Goal: Transaction & Acquisition: Book appointment/travel/reservation

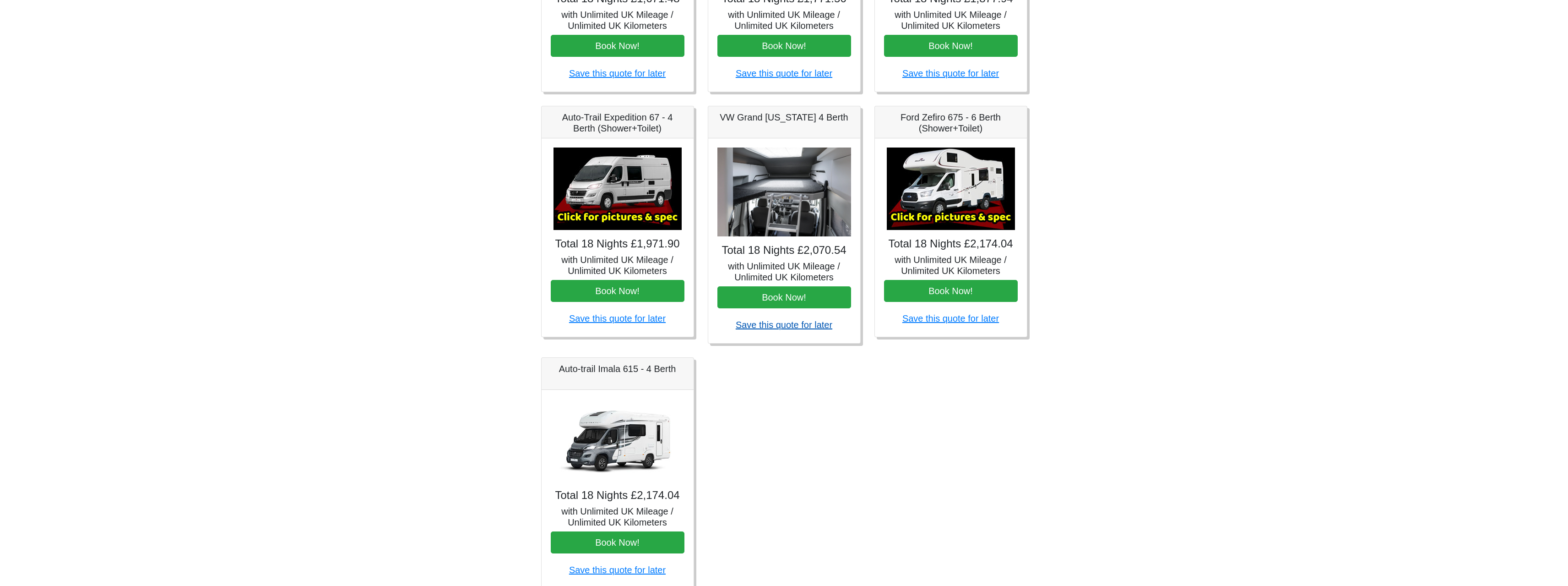
scroll to position [321, 0]
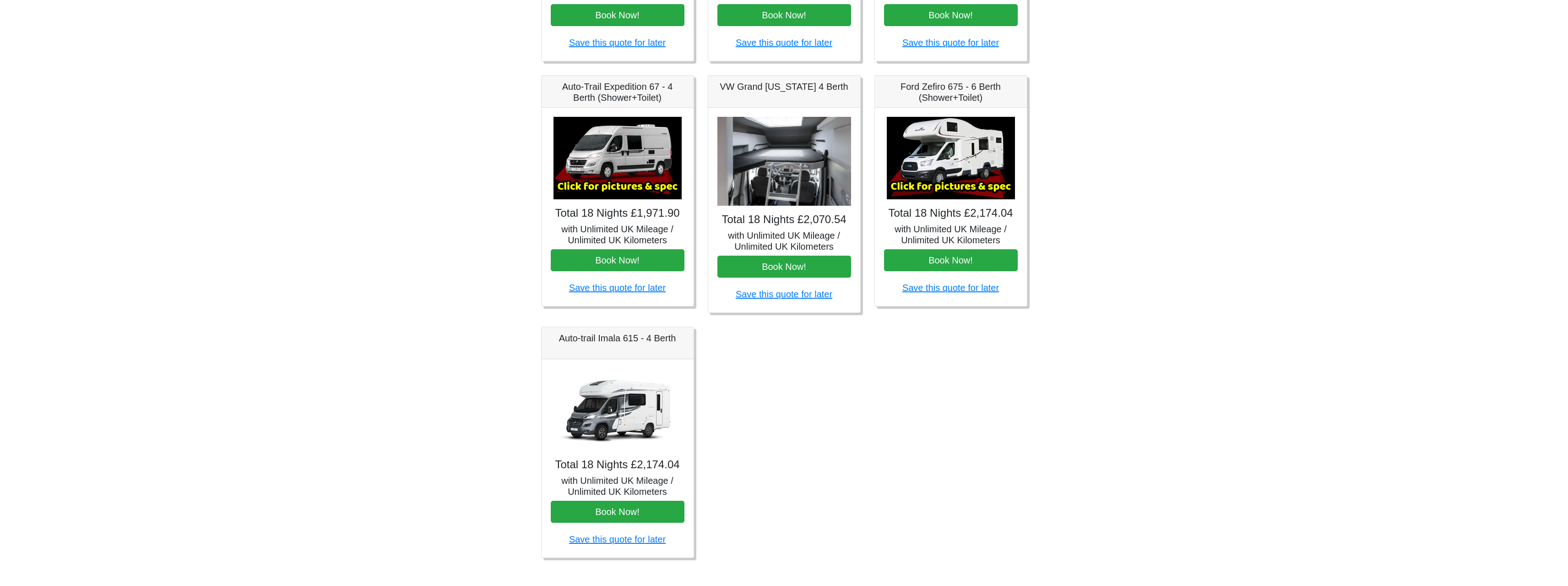
click at [943, 168] on img at bounding box center [951, 158] width 128 height 83
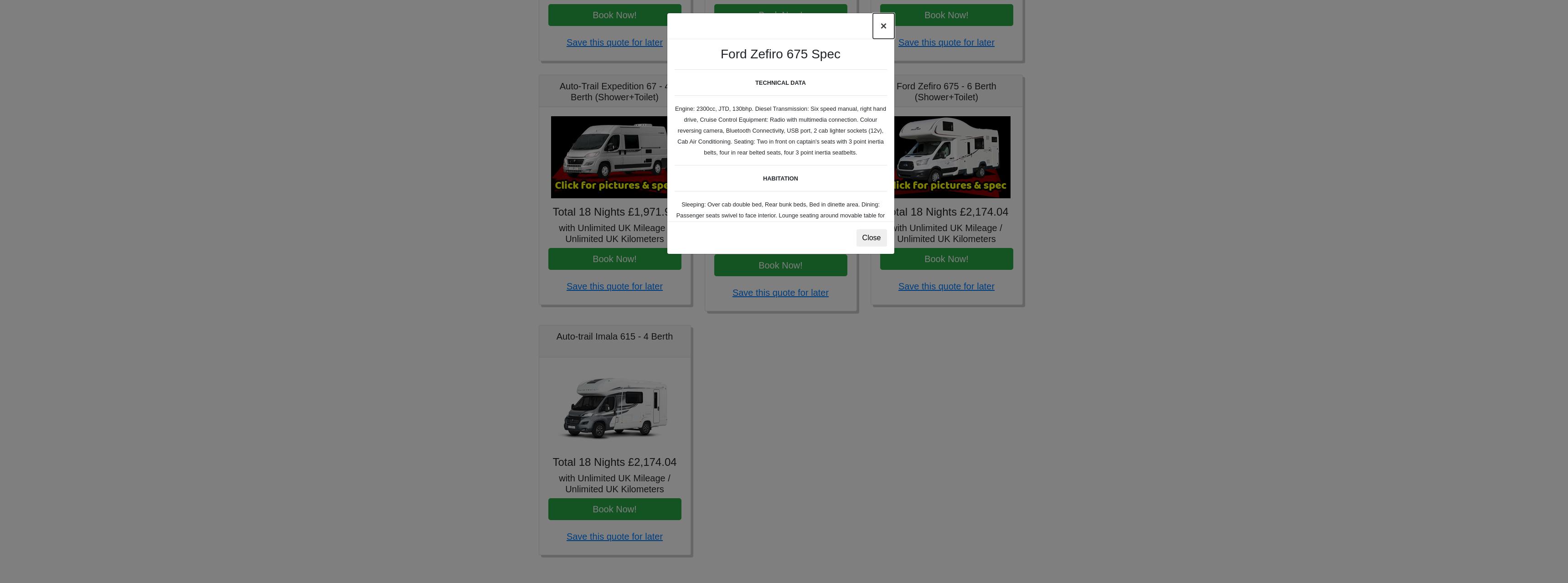
click at [881, 30] on button "×" at bounding box center [883, 26] width 21 height 26
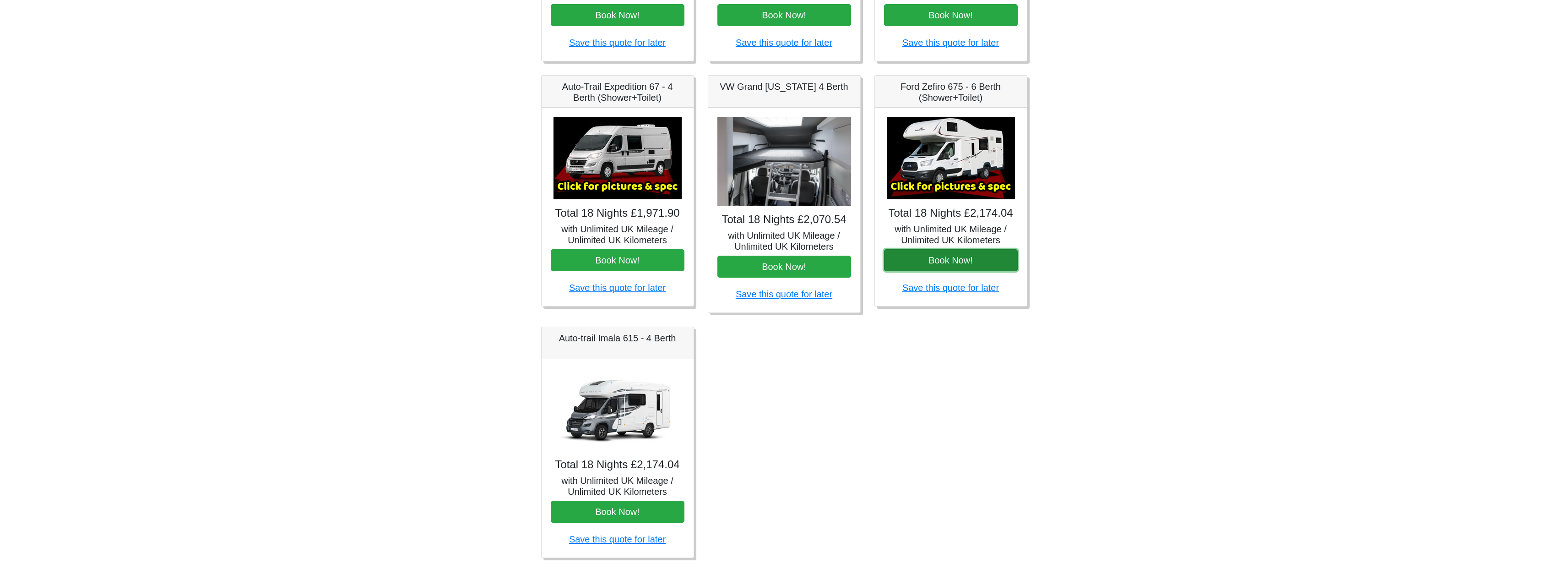
click at [954, 259] on button "Book Now!" at bounding box center [951, 260] width 134 height 22
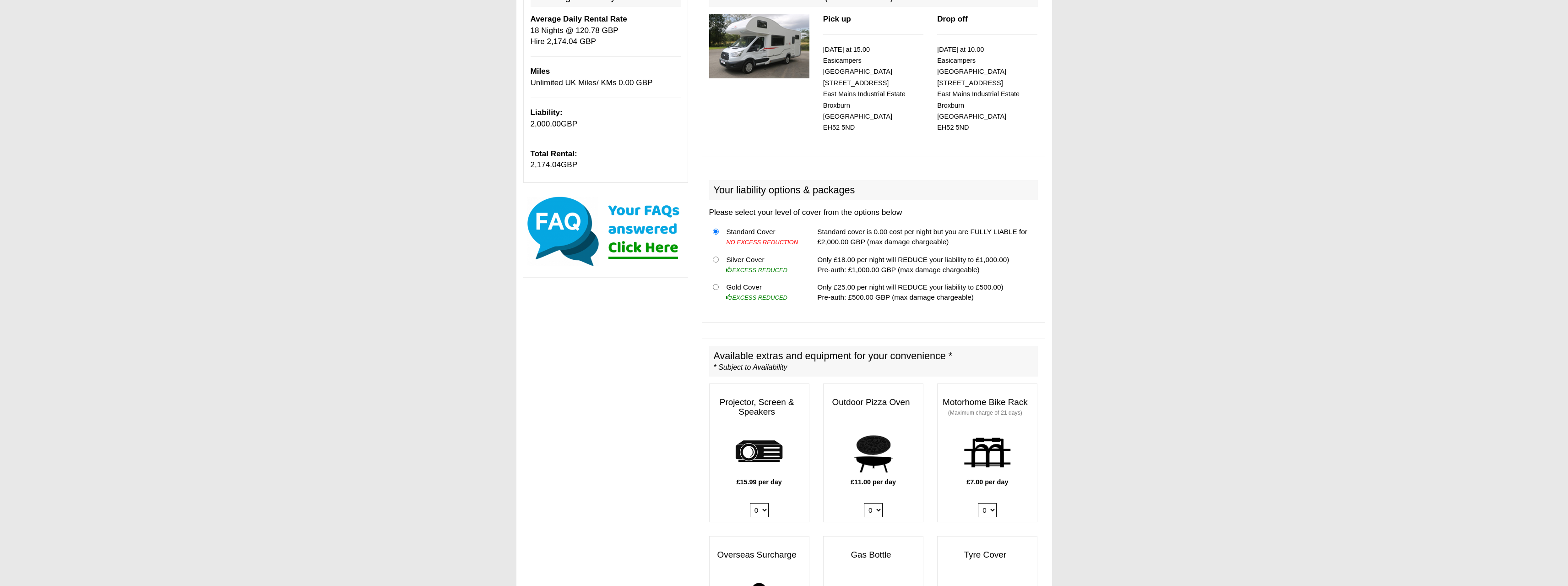
scroll to position [138, 0]
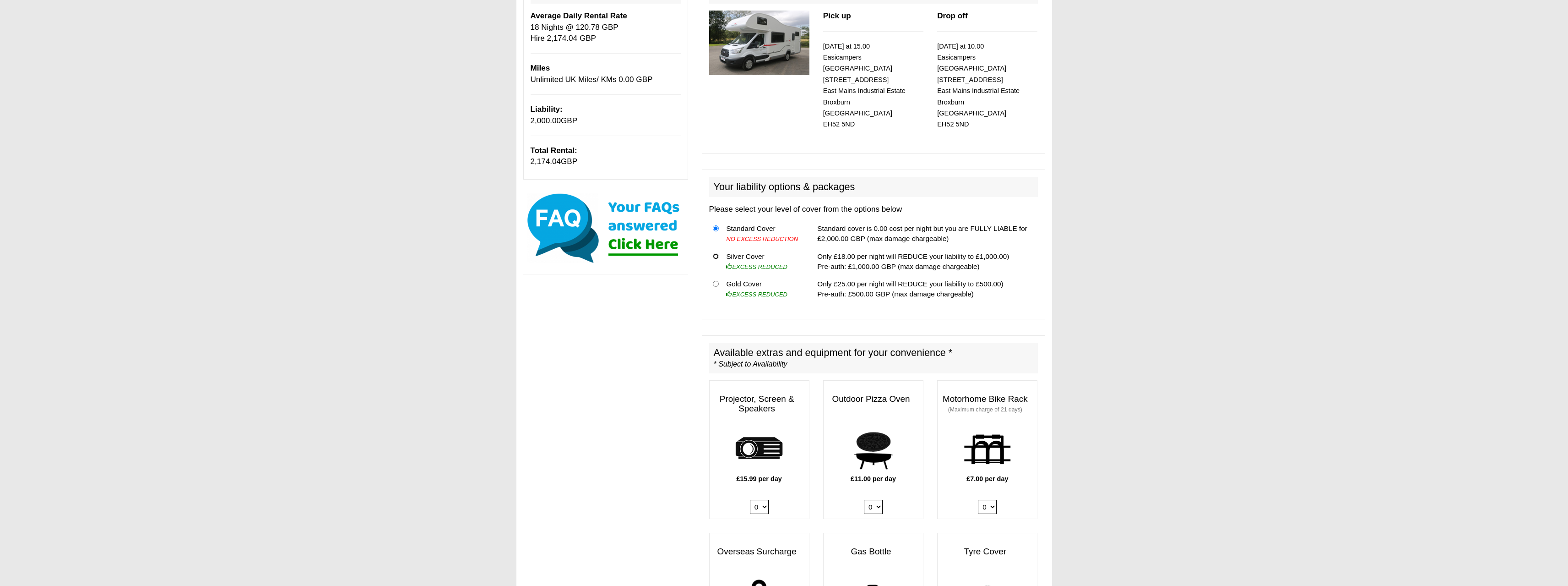
click at [716, 253] on input "radio" at bounding box center [716, 256] width 6 height 6
radio input "true"
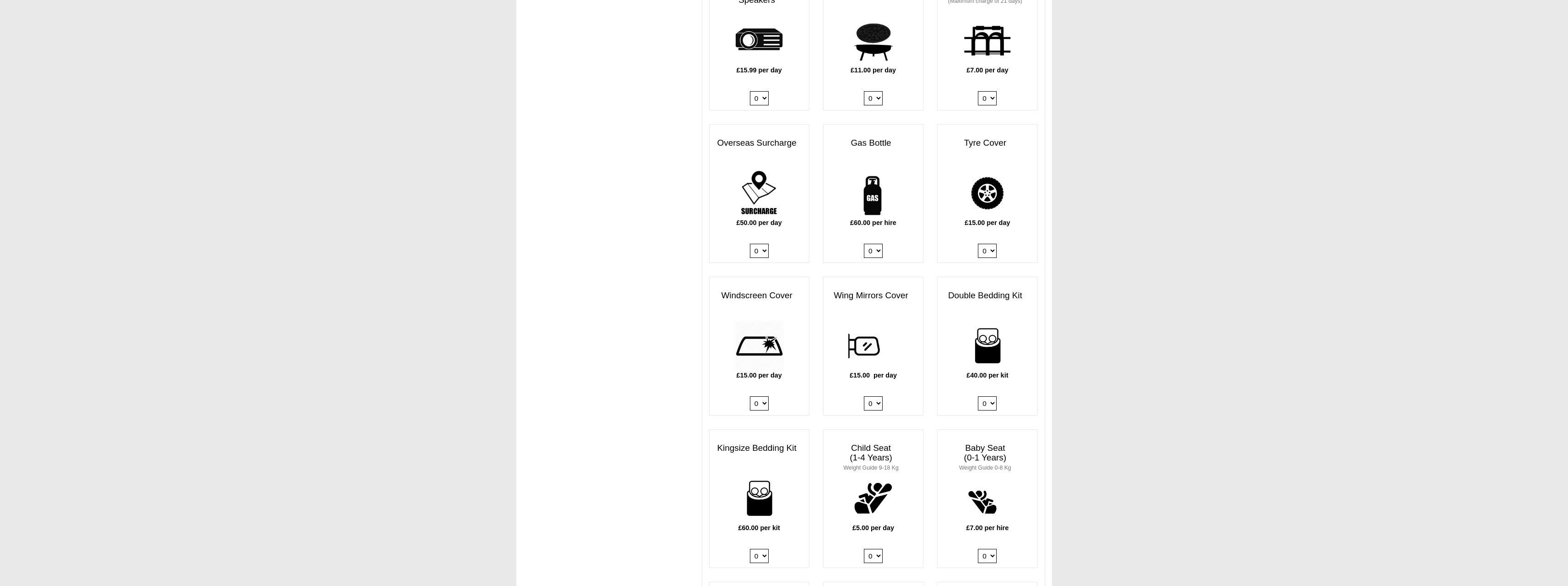
scroll to position [550, 0]
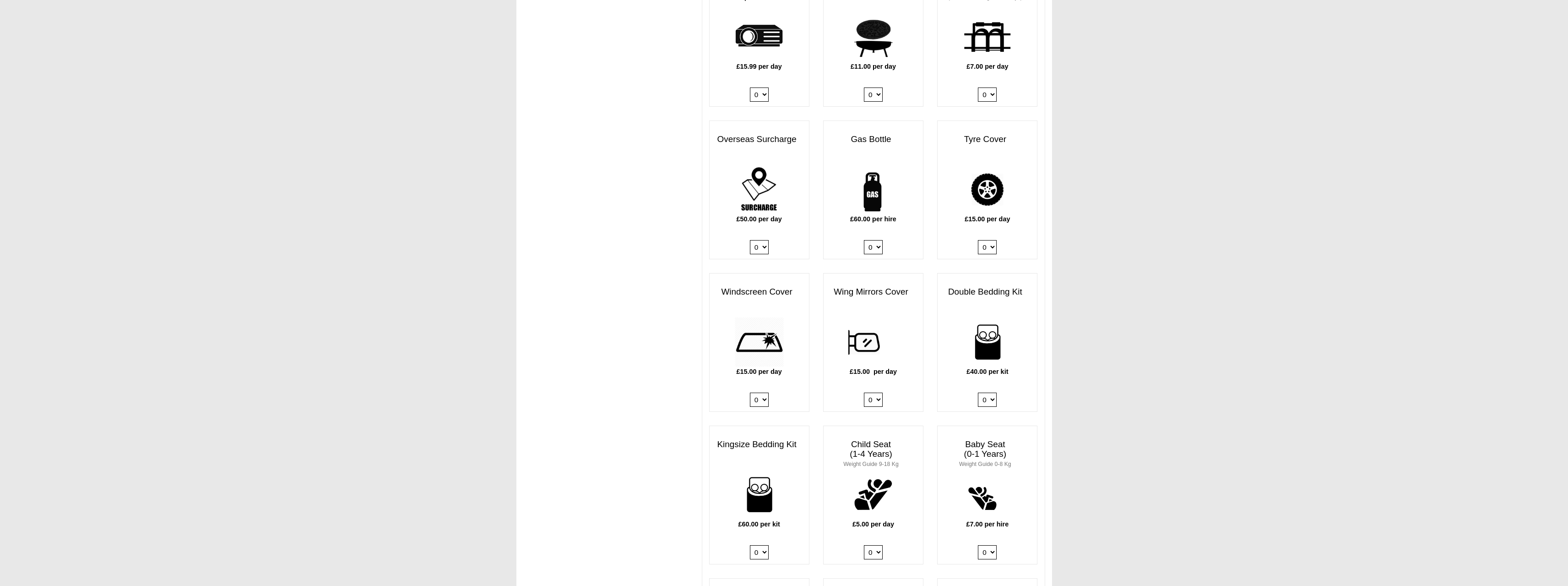
click at [880, 241] on select "0 1" at bounding box center [873, 247] width 19 height 14
select select "Gas Bottle x QTY 1 @ 60.00 GBP per hire."
click at [864, 240] on select "0 1" at bounding box center [873, 247] width 19 height 14
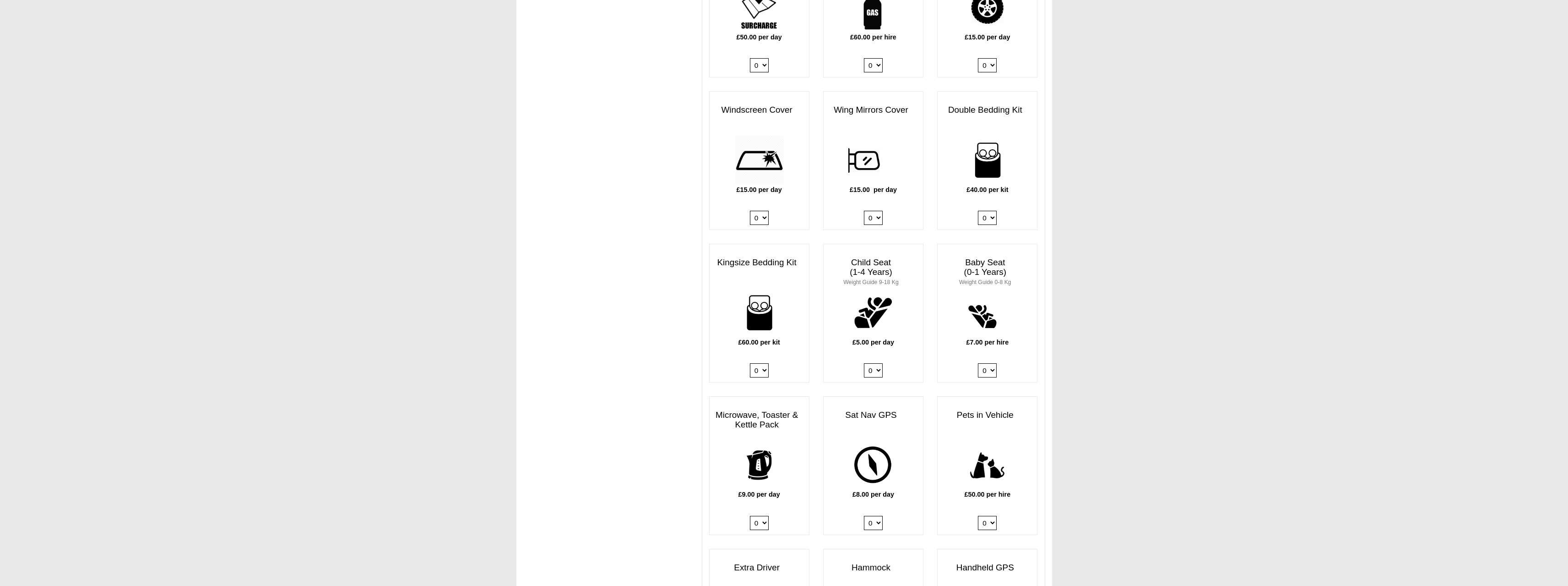
scroll to position [733, 0]
click at [989, 209] on select "0 1 2 3 4" at bounding box center [987, 216] width 19 height 14
select select "Double Bedding Kit x QTY 1 @ 40.00 GBP per kit."
click at [978, 209] on select "0 1 2 3 4" at bounding box center [987, 216] width 19 height 14
click at [764, 362] on select "0 1 2 3 4" at bounding box center [759, 369] width 19 height 14
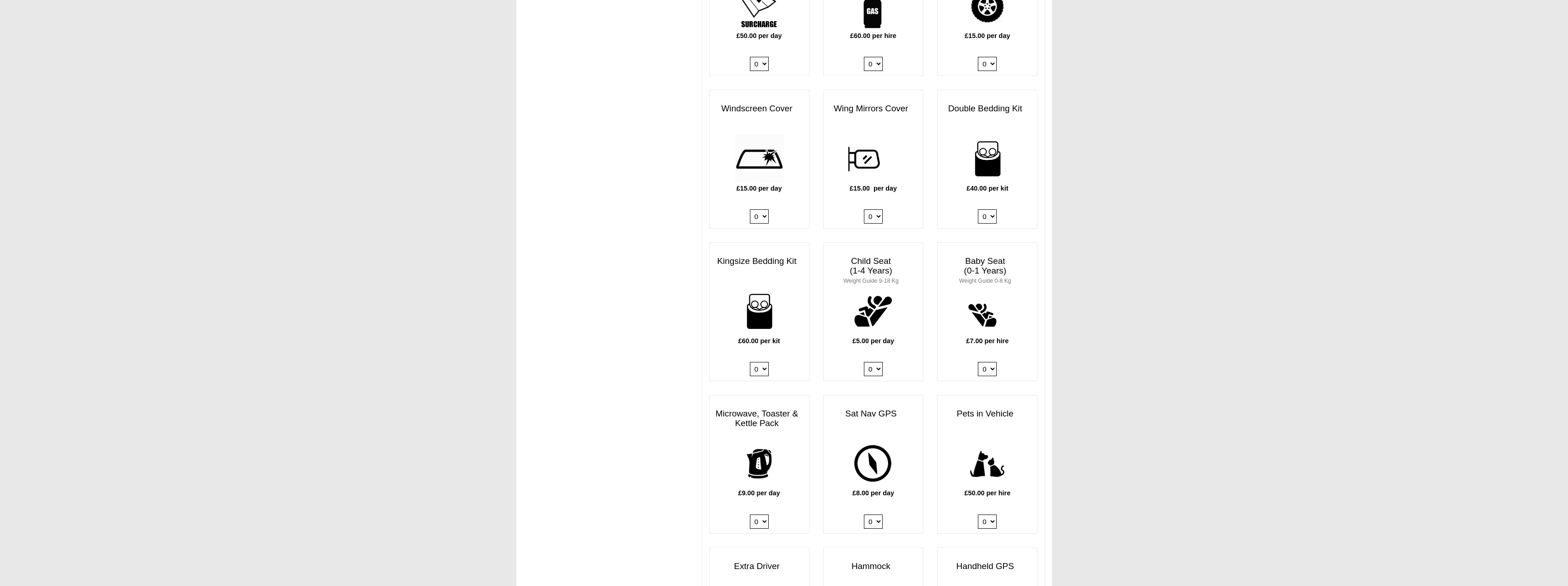
select select "Kingsize Bedding Kit x QTY 1 @ 60.00 GBP per kit."
click at [750, 362] on select "0 1 2 3 4" at bounding box center [759, 369] width 19 height 14
click at [878, 363] on select "0 1 2 3 4" at bounding box center [873, 369] width 19 height 14
select select "Child Seat (1-4 Years) x QTY 1 @ 5.00 GBP each."
click at [864, 362] on select "0 1 2 3 4" at bounding box center [873, 369] width 19 height 14
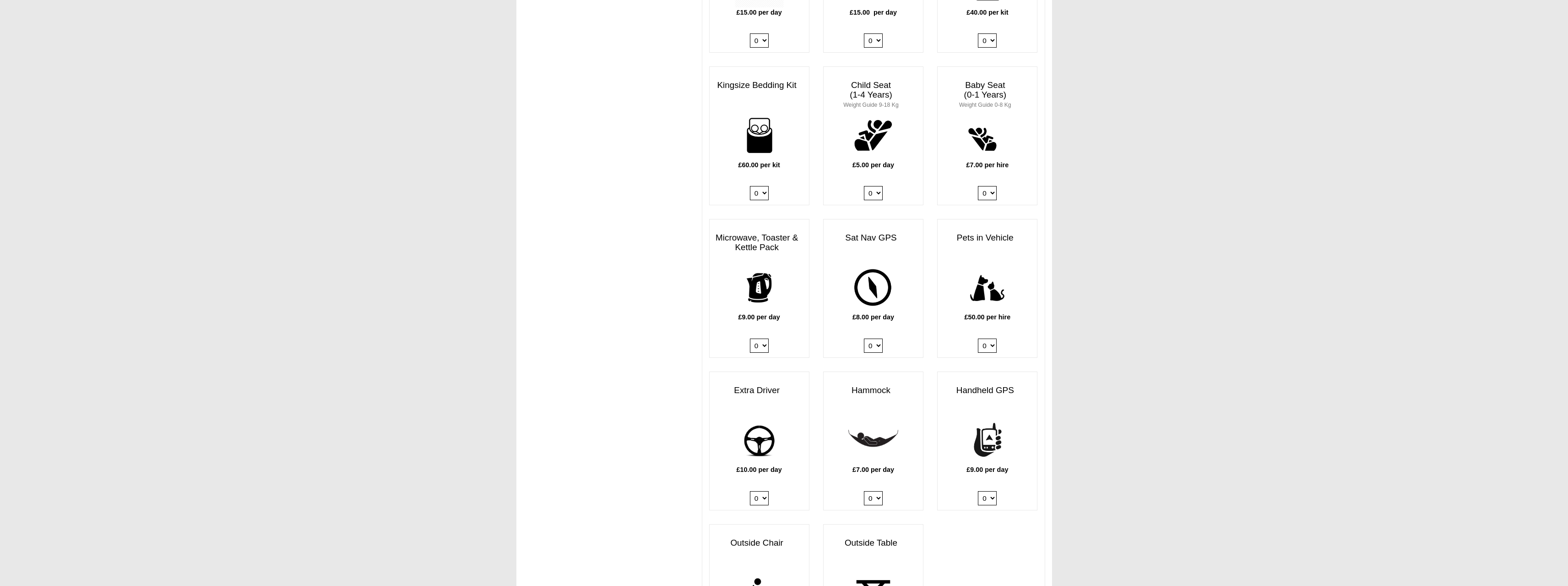
scroll to position [916, 0]
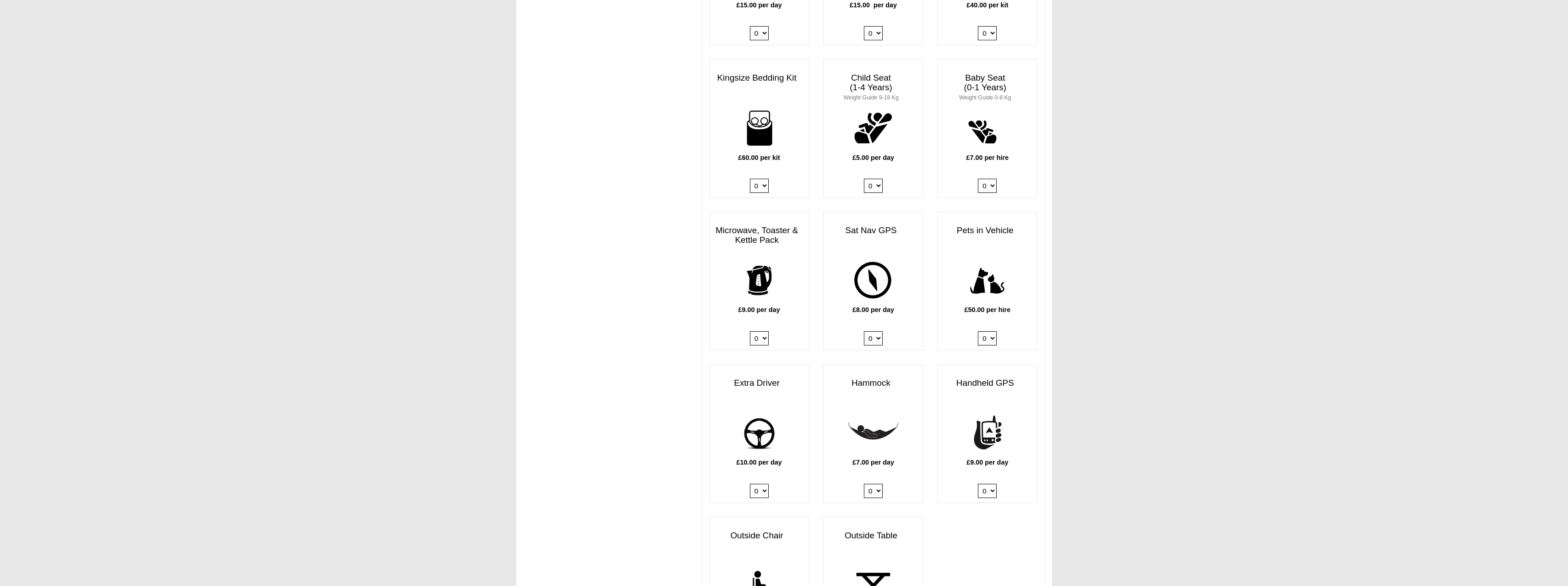
click at [876, 331] on select "0 1" at bounding box center [873, 338] width 19 height 14
select select "Sat Nav GPS x QTY 1 @ 8.00 GBP per day."
click at [864, 331] on select "0 1" at bounding box center [873, 338] width 19 height 14
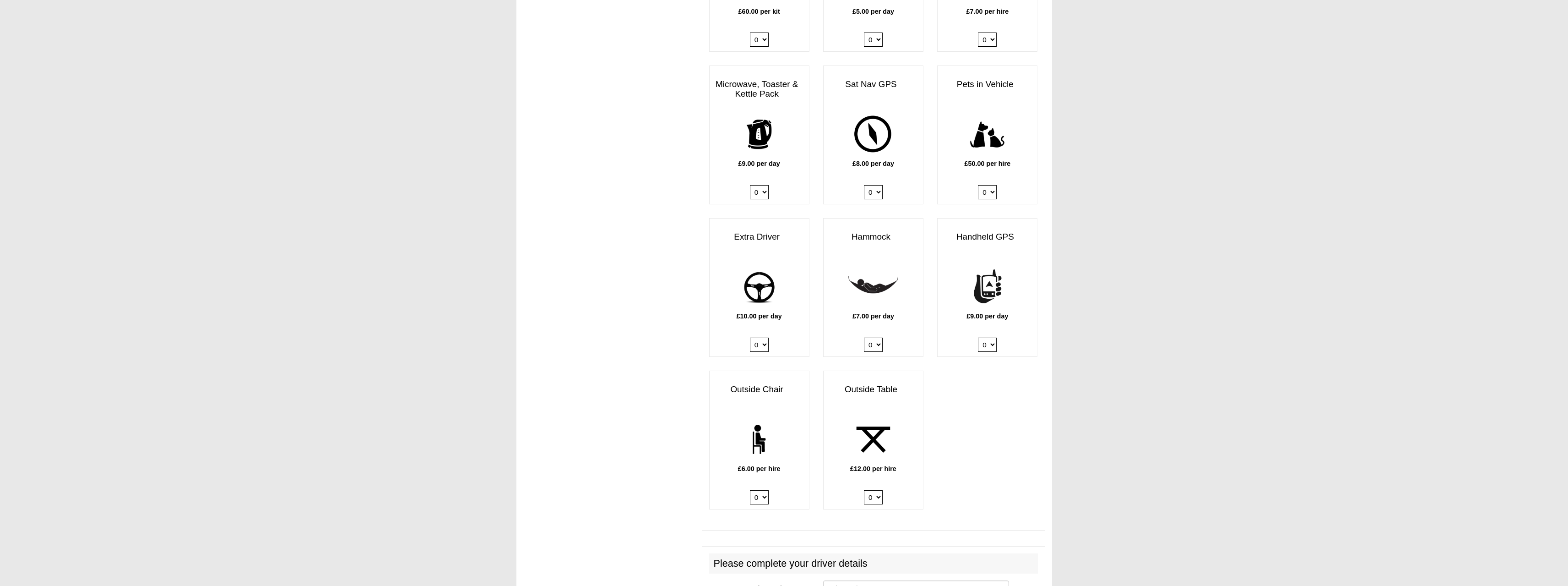
scroll to position [1099, 0]
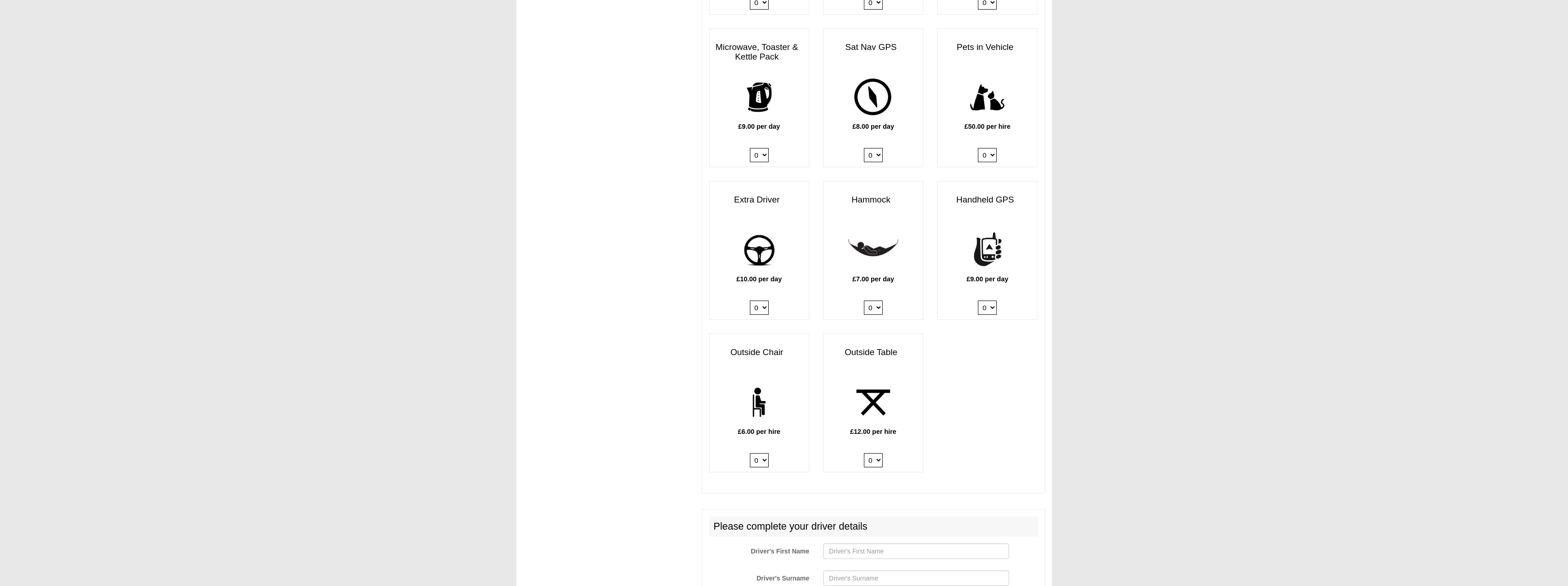
click at [763, 453] on select "0 1 2 3 4 5 6" at bounding box center [759, 460] width 19 height 14
select select "Outside Chair x QTY 4 @ 6.00 GBP per hire."
click at [750, 453] on select "0 1 2 3 4 5 6" at bounding box center [759, 460] width 19 height 14
click at [891, 453] on div "£12.00 per hire 0 1 2" at bounding box center [873, 425] width 99 height 94
click at [872, 458] on select "0 1 2" at bounding box center [873, 460] width 19 height 14
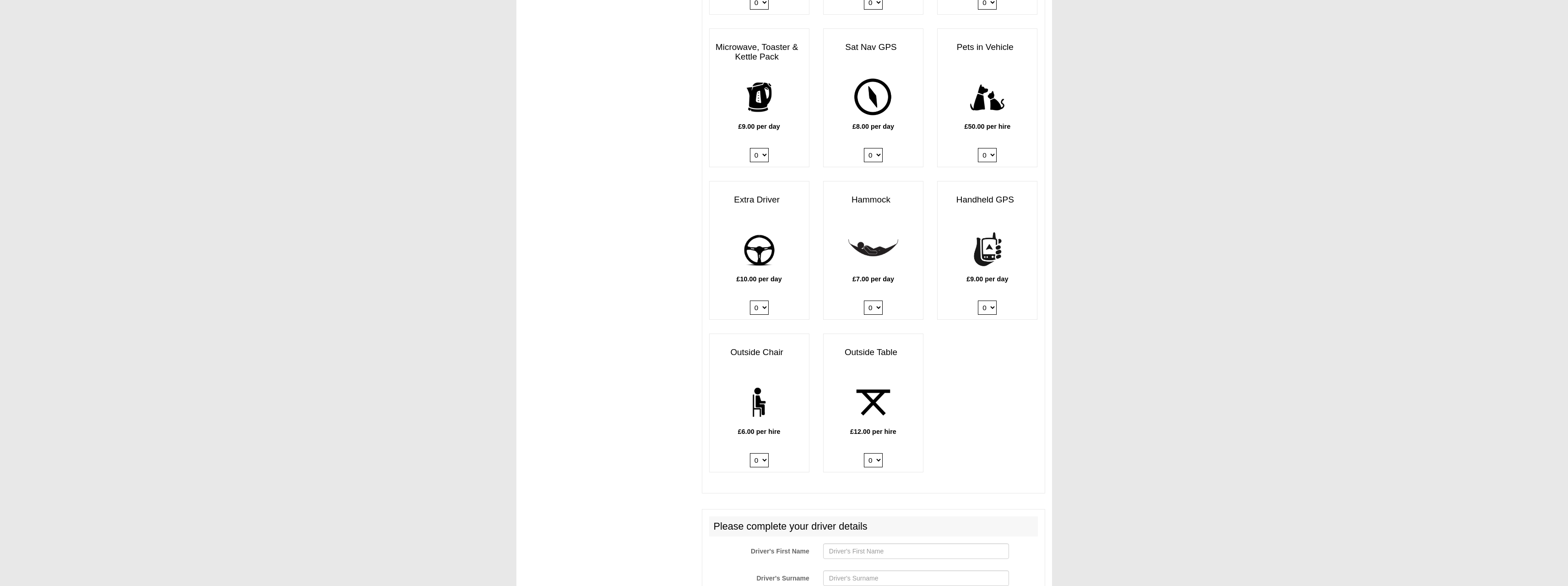
select select "Outside Table x QTY 1 @ 12.00 GBP per hire."
click at [864, 453] on select "0 1 2" at bounding box center [873, 460] width 19 height 14
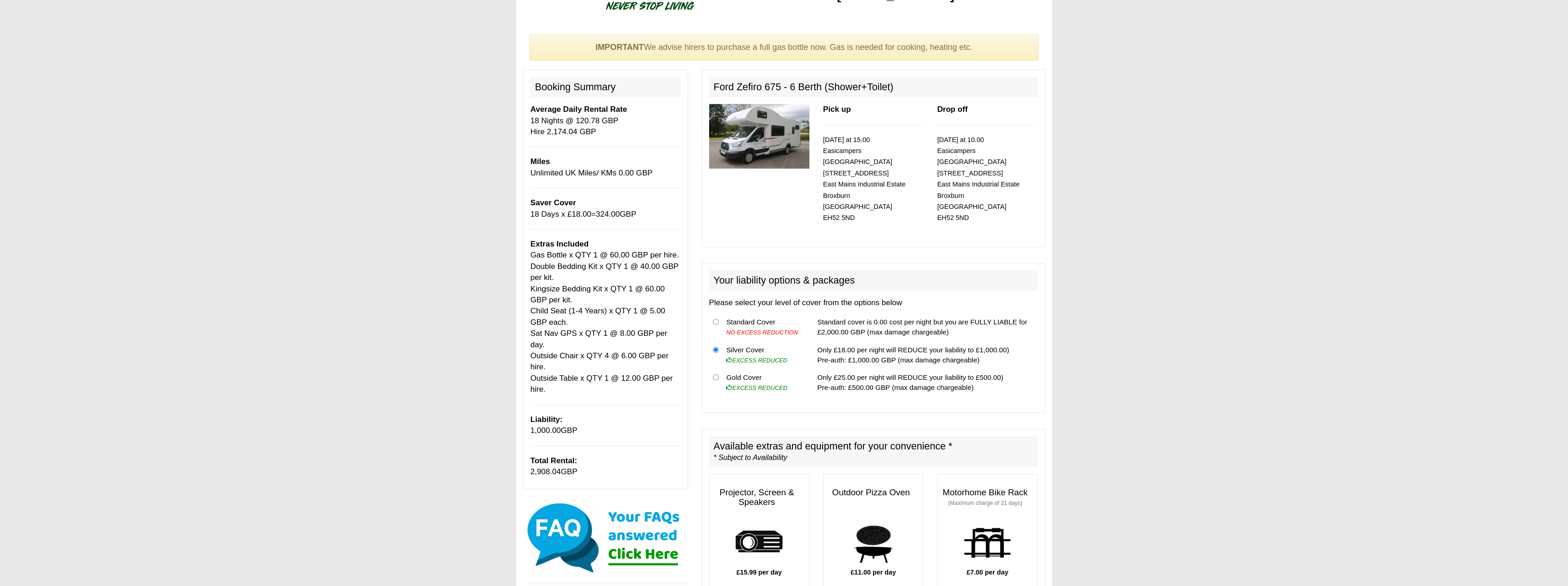
scroll to position [29, 0]
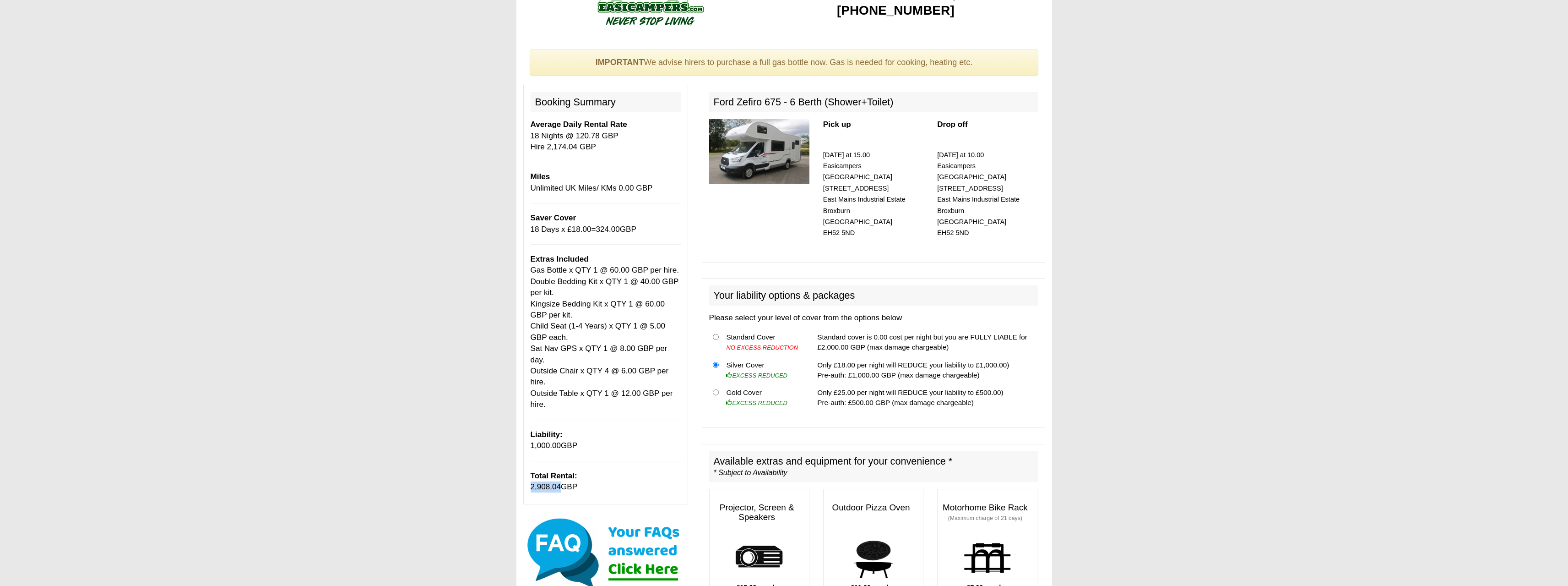
drag, startPoint x: 531, startPoint y: 477, endPoint x: 560, endPoint y: 477, distance: 29.0
click at [560, 483] on span "2,908.04" at bounding box center [546, 487] width 31 height 9
click at [540, 481] on div "Booking Summary Average Daily Rental Rate 18 Nights @ 120.78 GBP Hire 2,174.04 …" at bounding box center [606, 295] width 165 height 420
drag, startPoint x: 531, startPoint y: 478, endPoint x: 549, endPoint y: 478, distance: 18.0
click at [549, 483] on span "2,908.04" at bounding box center [546, 487] width 31 height 9
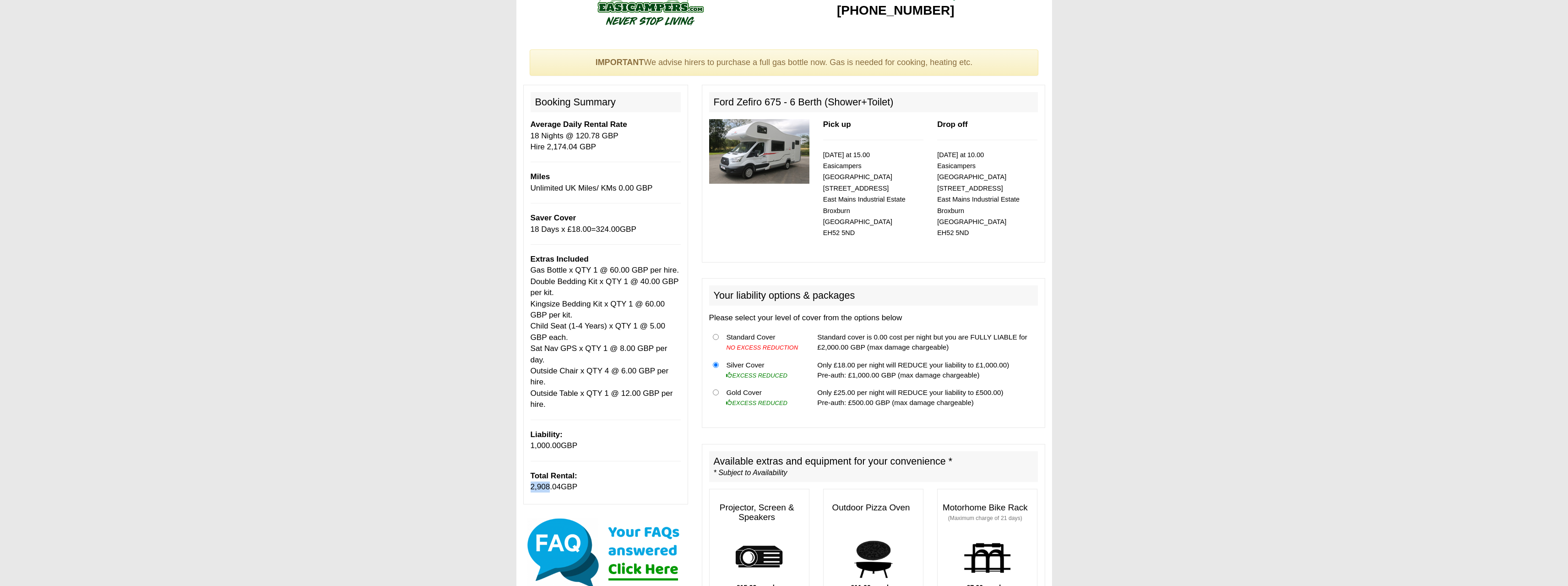
copy span "2,908"
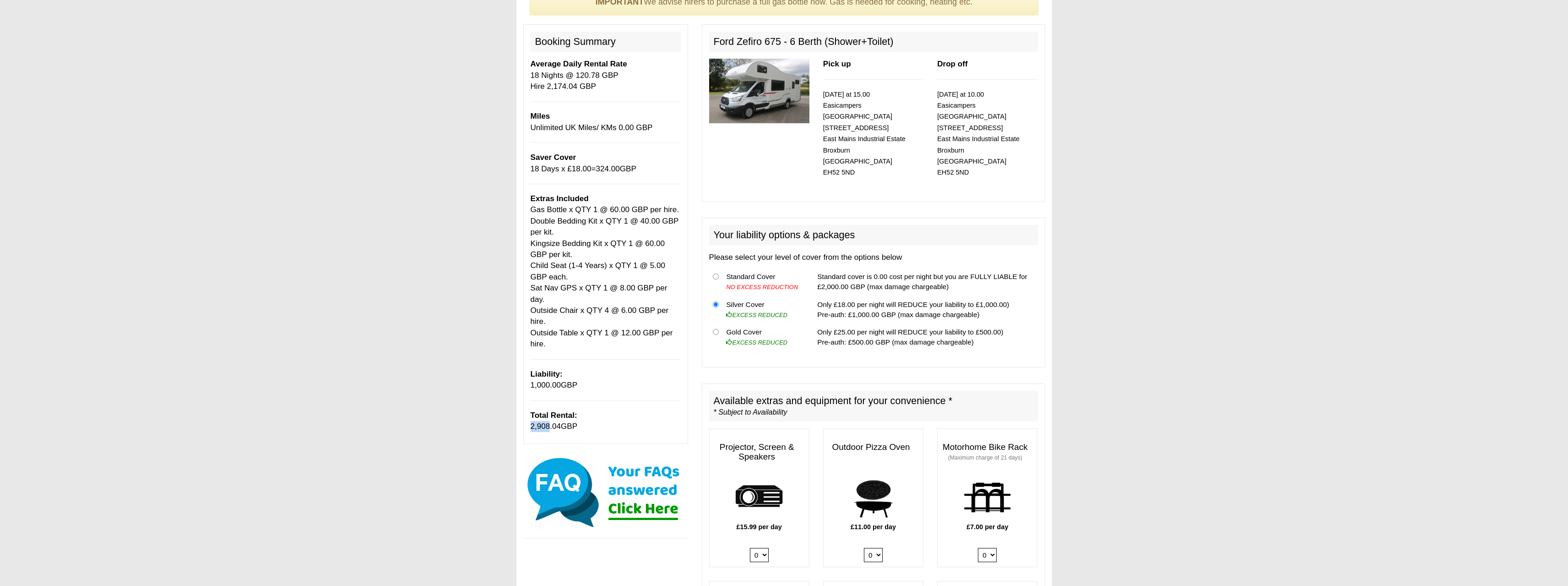
scroll to position [121, 0]
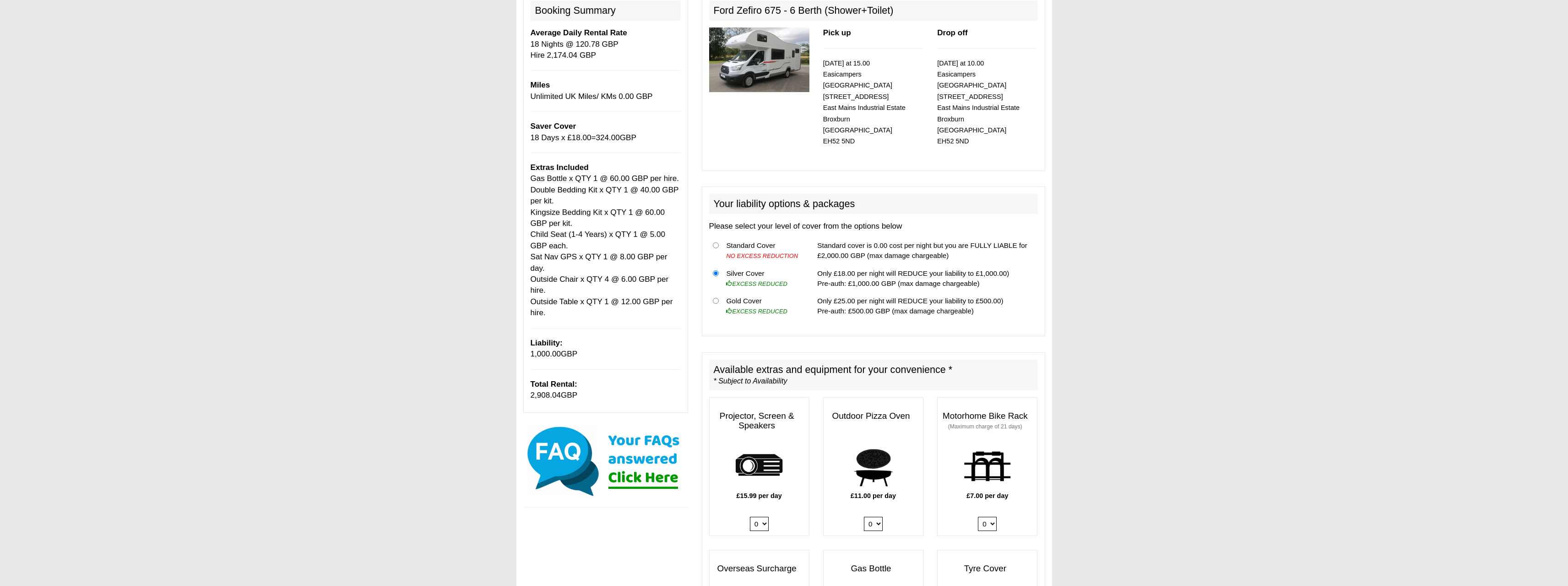
click at [720, 237] on th at bounding box center [716, 251] width 13 height 28
click at [714, 242] on input "radio" at bounding box center [716, 245] width 6 height 6
radio input "true"
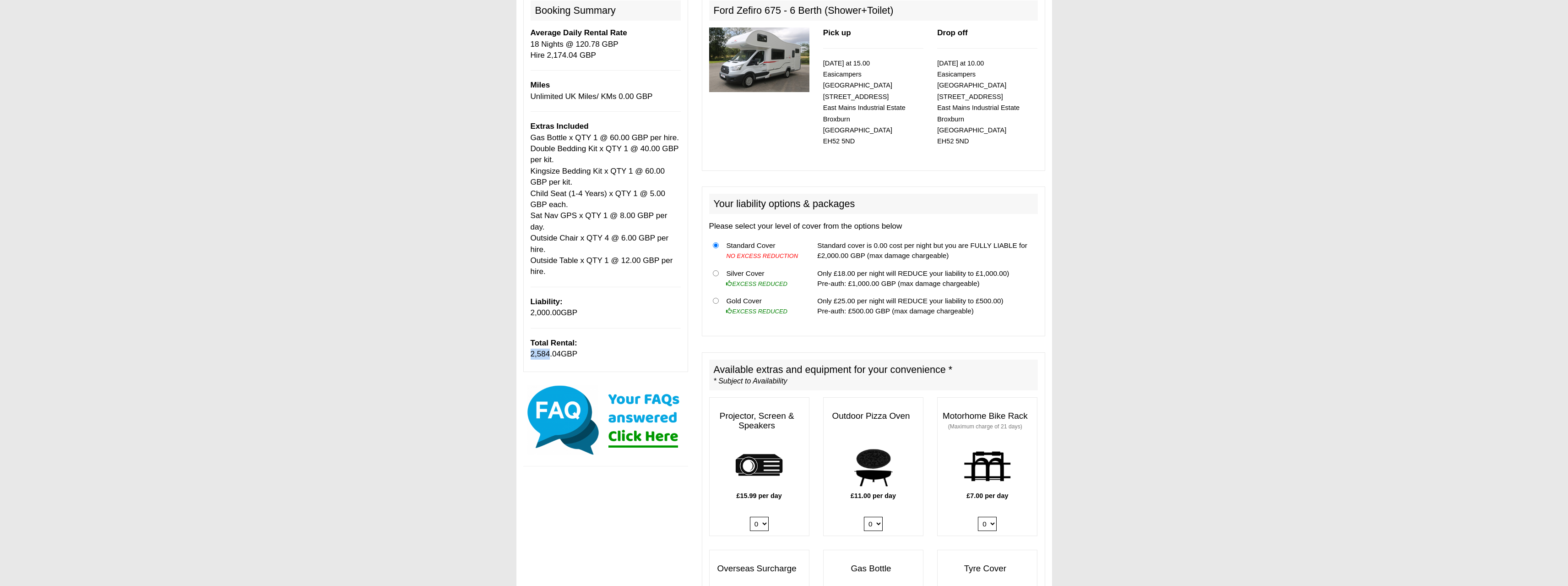
drag, startPoint x: 531, startPoint y: 344, endPoint x: 549, endPoint y: 342, distance: 18.1
click at [549, 349] on span "2,584.04" at bounding box center [546, 354] width 31 height 9
copy span "2,584"
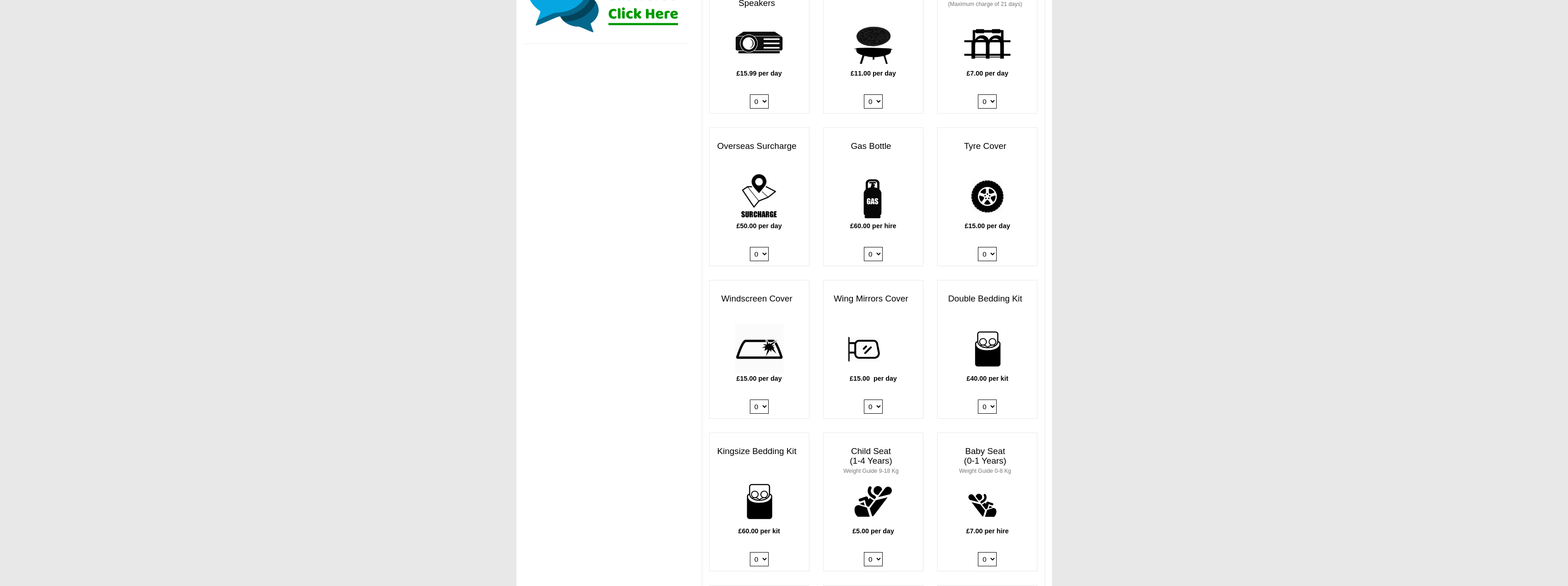
scroll to position [579, 0]
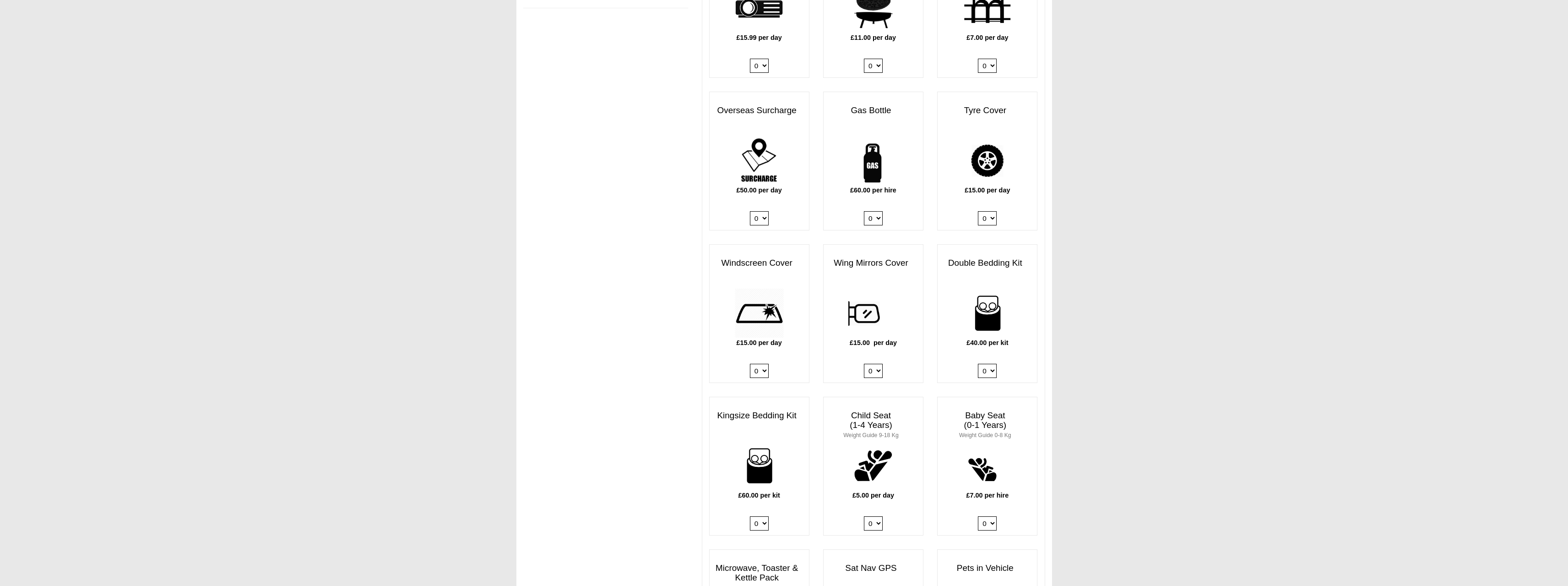
click at [767, 364] on select "0 1" at bounding box center [759, 371] width 19 height 14
select select "Windscreen Cover @ 15.00 GBP per day."
click at [750, 364] on select "0 1" at bounding box center [759, 371] width 19 height 14
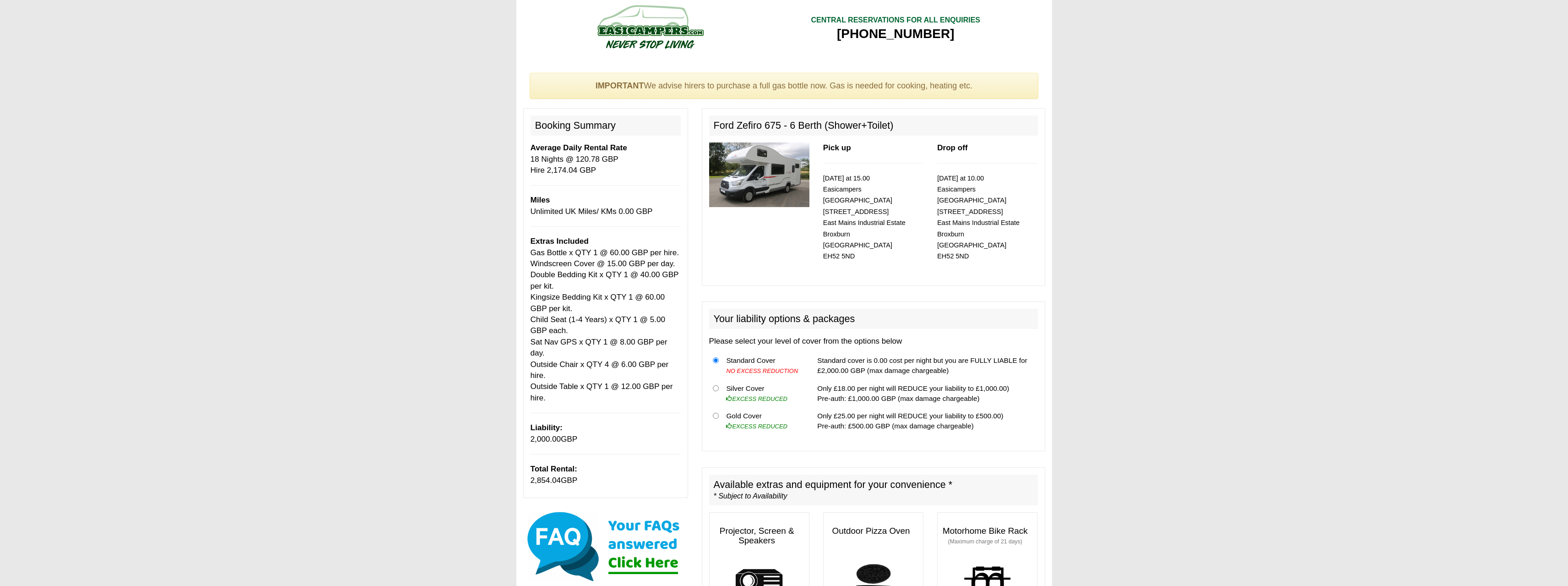
scroll to position [0, 0]
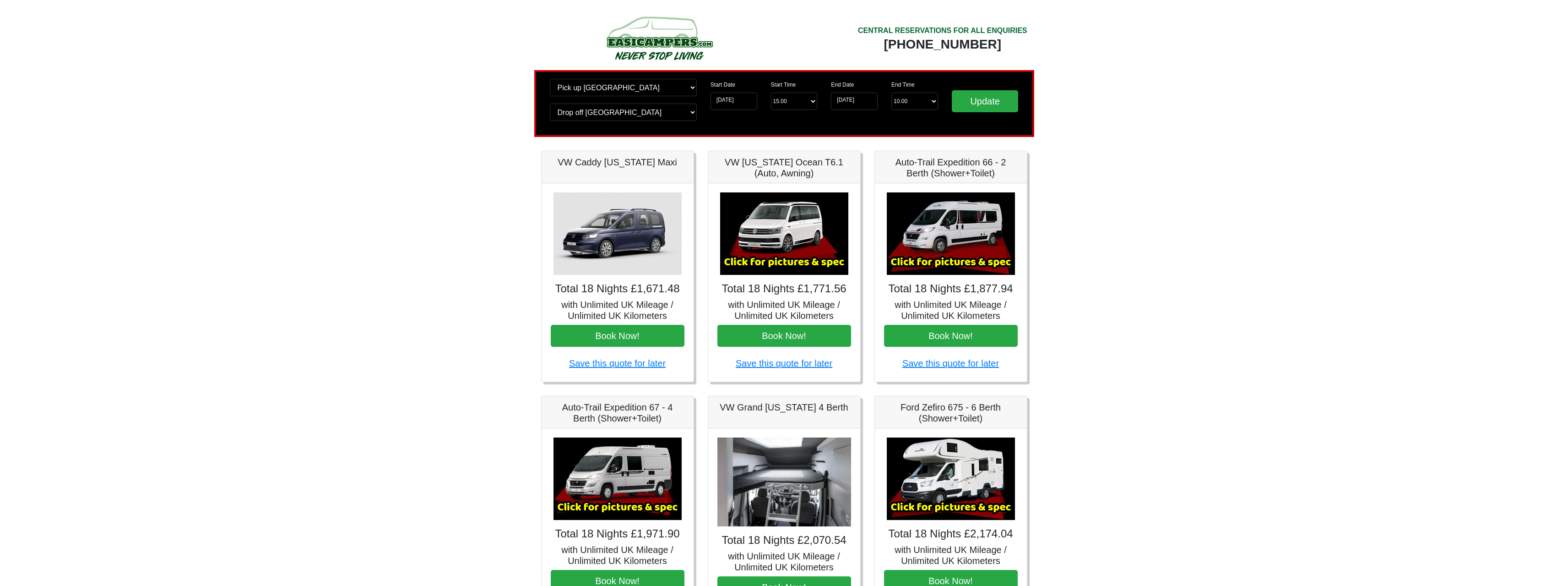
scroll to position [322, 0]
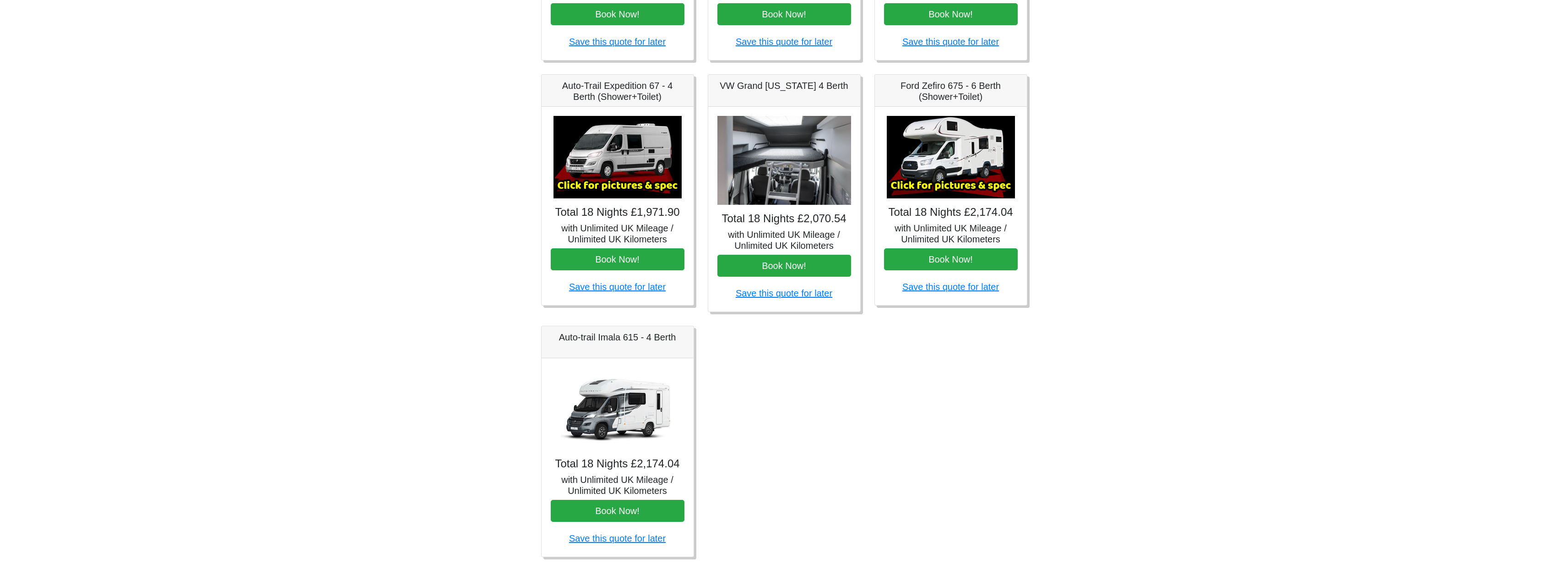
click at [988, 143] on img at bounding box center [951, 157] width 128 height 83
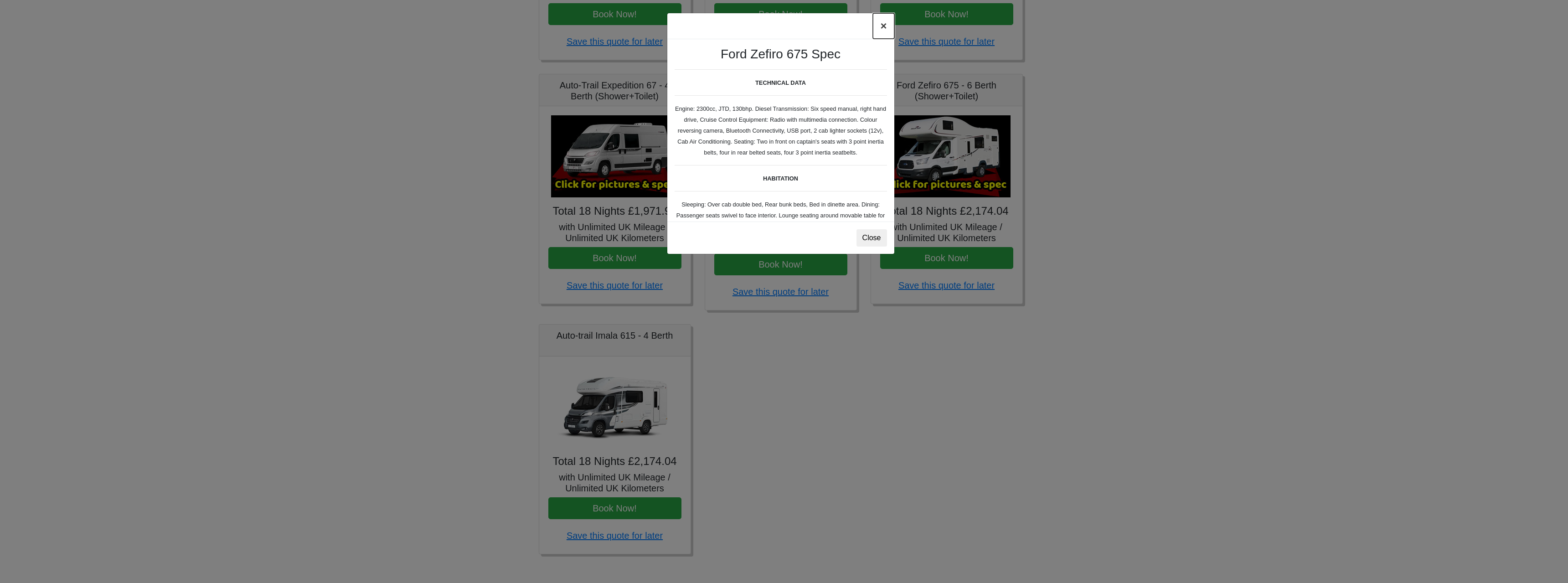
click at [883, 26] on button "×" at bounding box center [883, 26] width 21 height 26
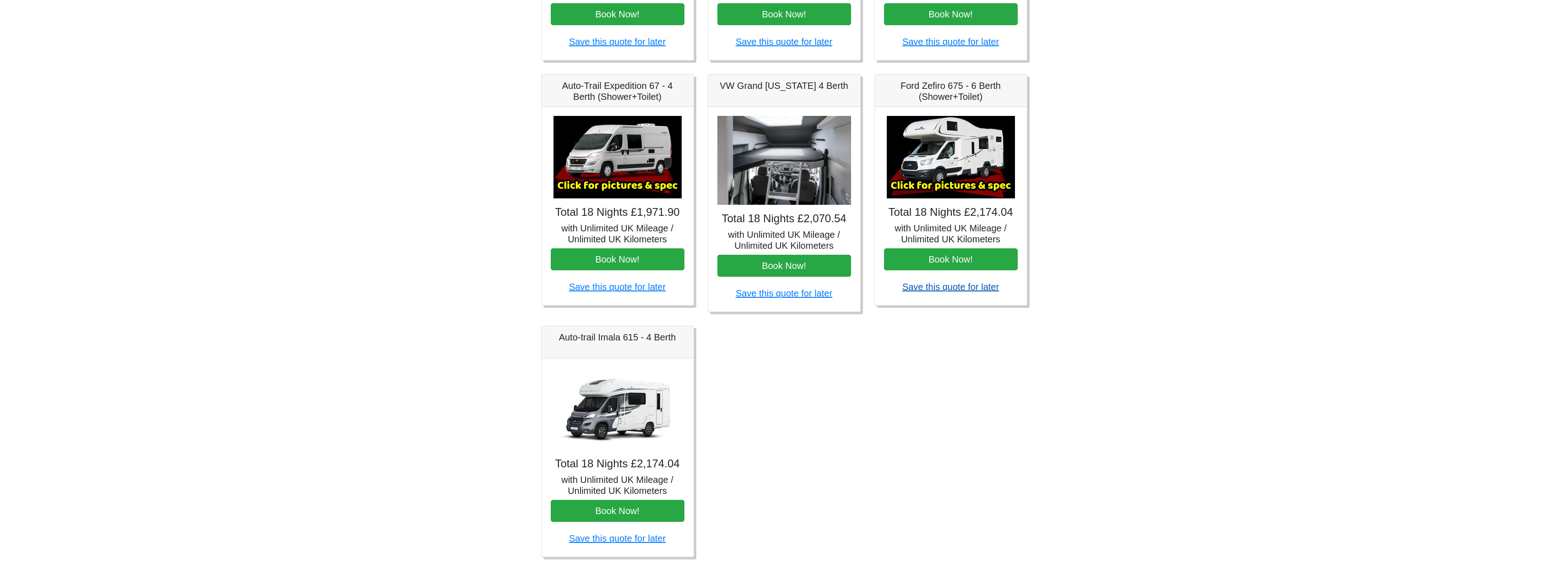
click at [937, 291] on link "Save this quote for later" at bounding box center [951, 287] width 97 height 10
